Goal: Find specific page/section: Find specific page/section

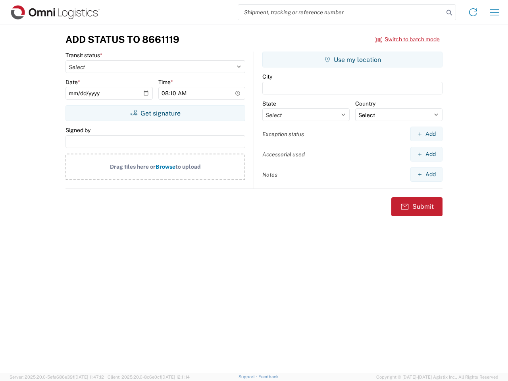
click at [341, 12] on input "search" at bounding box center [341, 12] width 206 height 15
click at [449, 13] on icon at bounding box center [449, 12] width 11 height 11
click at [473, 12] on icon at bounding box center [473, 12] width 13 height 13
click at [495, 12] on icon "button" at bounding box center [494, 12] width 9 height 6
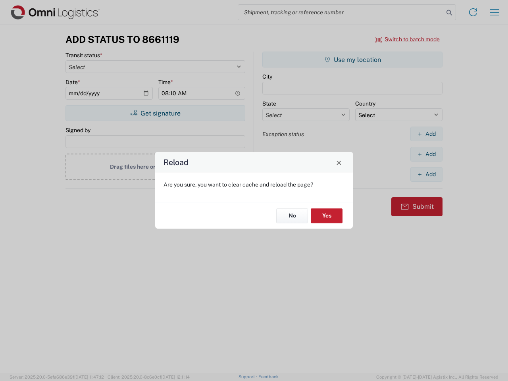
click at [155, 113] on div "Reload Are you sure, you want to clear cache and reload the page? No Yes" at bounding box center [254, 190] width 508 height 381
click at [352, 60] on div "Reload Are you sure, you want to clear cache and reload the page? No Yes" at bounding box center [254, 190] width 508 height 381
click at [426, 134] on div "Reload Are you sure, you want to clear cache and reload the page? No Yes" at bounding box center [254, 190] width 508 height 381
click at [426, 154] on div "Reload Are you sure, you want to clear cache and reload the page? No Yes" at bounding box center [254, 190] width 508 height 381
click at [426, 174] on div "Reload Are you sure, you want to clear cache and reload the page? No Yes" at bounding box center [254, 190] width 508 height 381
